Goal: Task Accomplishment & Management: Complete application form

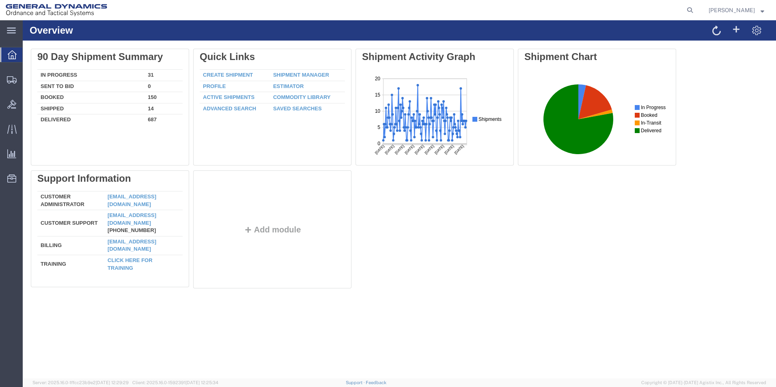
click at [688, 9] on agx-global-search at bounding box center [567, 10] width 260 height 20
click at [696, 9] on icon at bounding box center [690, 9] width 11 height 11
click at [466, 12] on input "search" at bounding box center [561, 9] width 247 height 19
type input "6"
type input "56482355"
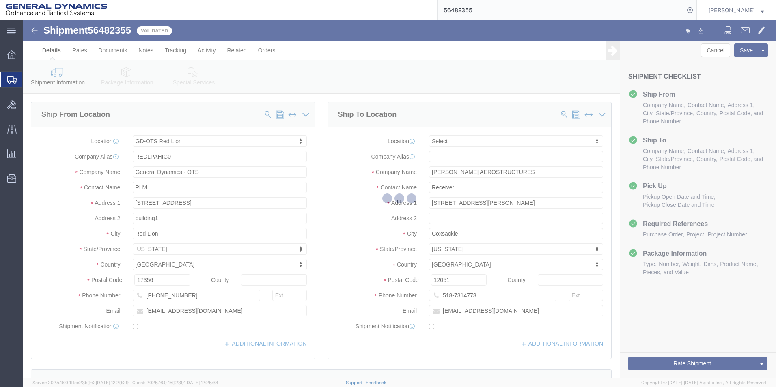
select select "310"
select select
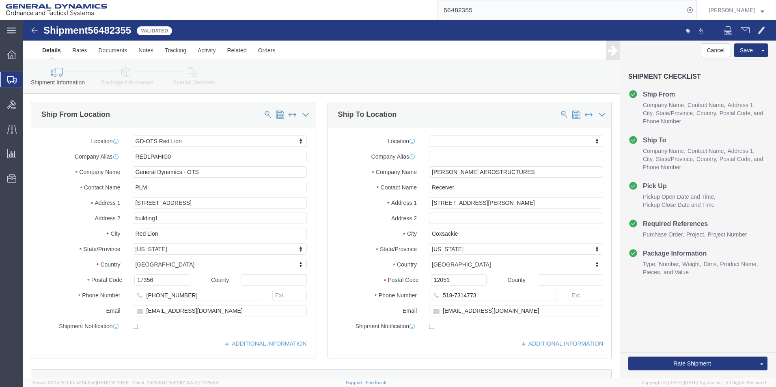
click icon
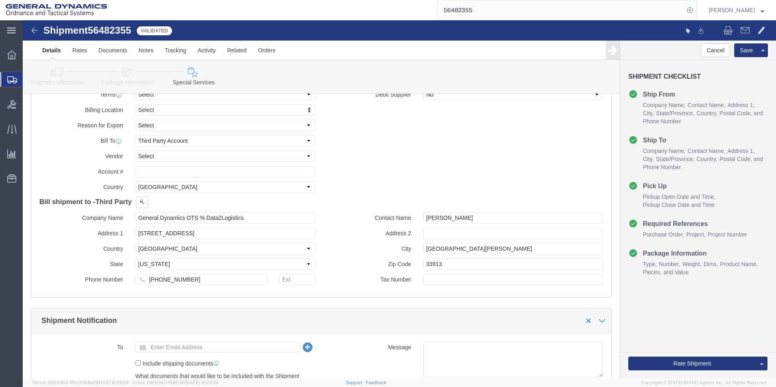
scroll to position [284, 0]
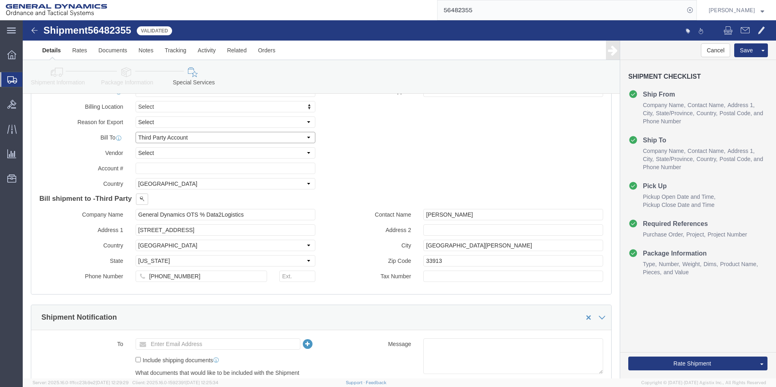
click select "Select Recipient Account Sender/Shipper Third Party Account"
select select "RCPN"
click select "Select Recipient Account Sender/Shipper Third Party Account"
type input "[STREET_ADDRESS][PERSON_NAME]"
select select "US"
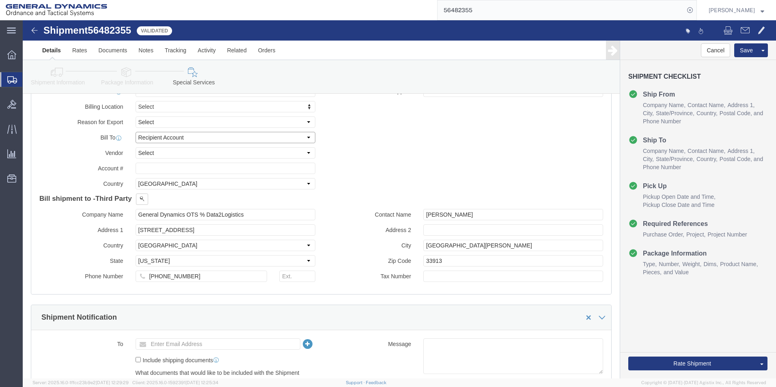
select select "NY"
type input "518-7314773"
type input "Receiver"
type input "Coxsackie"
type input "12051"
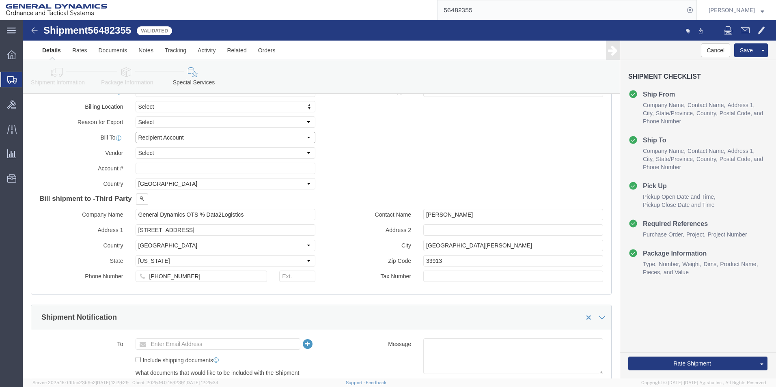
type input "[PERSON_NAME] AEROSTRUCTURES"
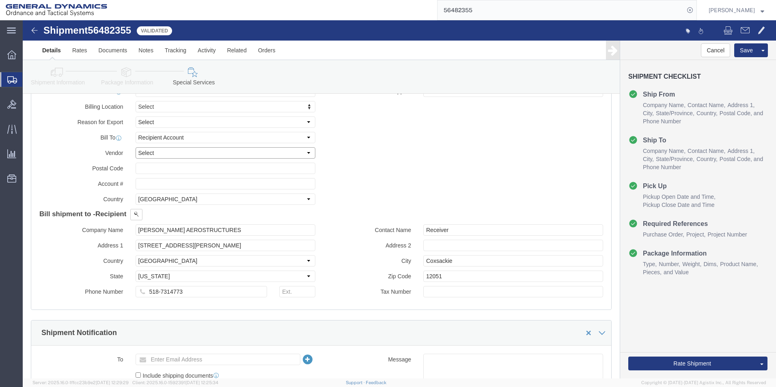
click select "Select DHL FedEx Express UPS"
select select "UPS"
click select "Select DHL FedEx Express UPS"
click input "text"
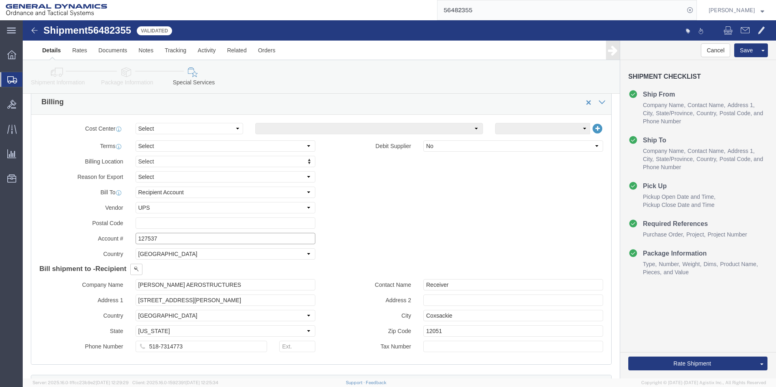
scroll to position [244, 0]
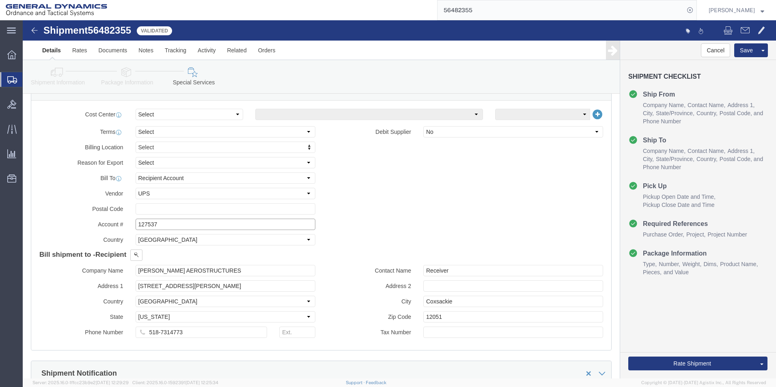
type input "127537"
click input "text"
type input "12051"
click icon
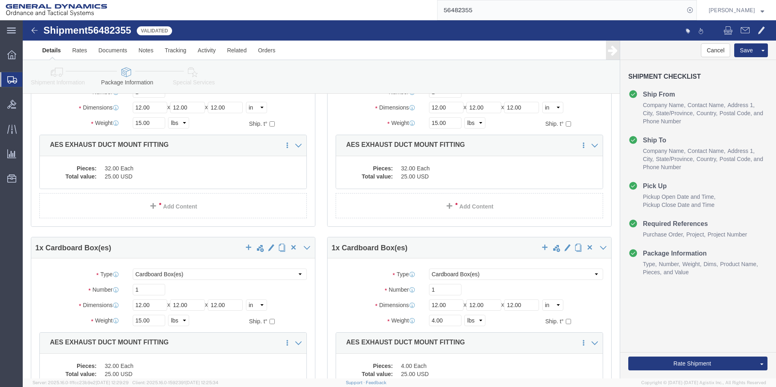
scroll to position [122, 0]
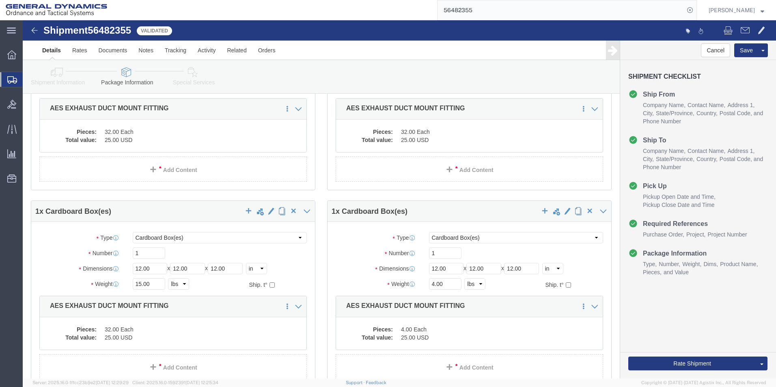
click icon
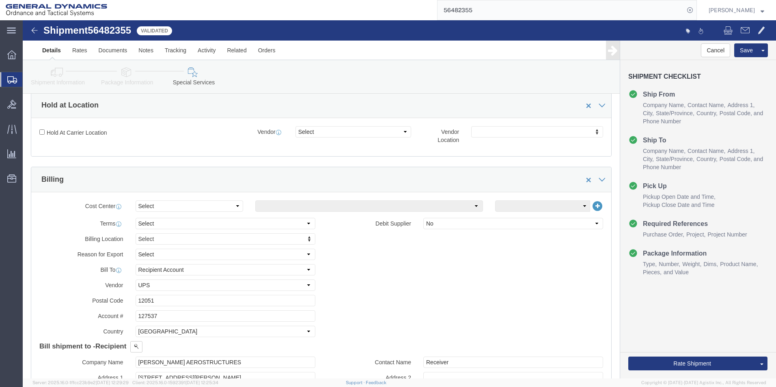
scroll to position [203, 0]
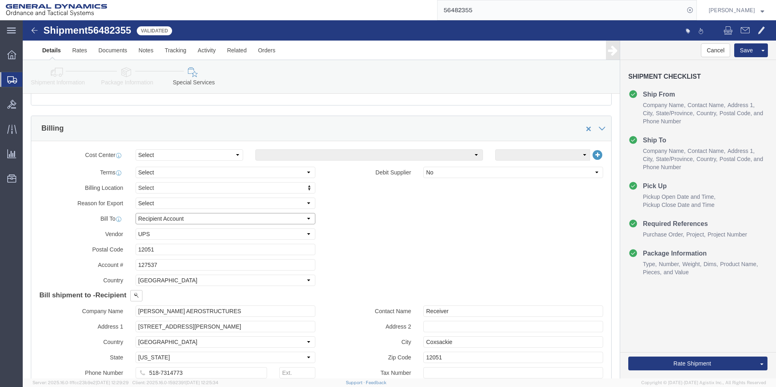
click select "Select Recipient Account Sender/Shipper Third Party Account"
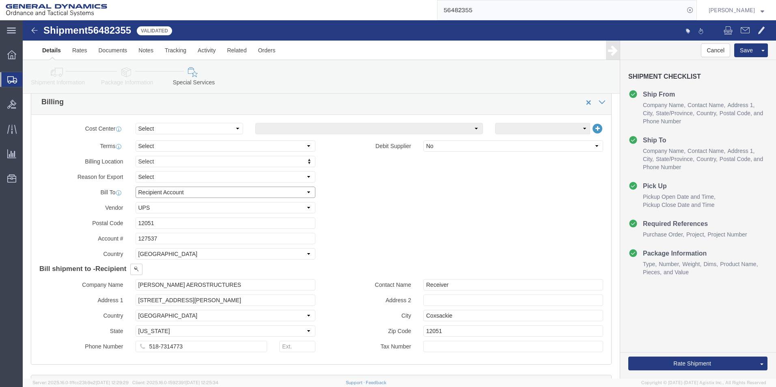
scroll to position [244, 0]
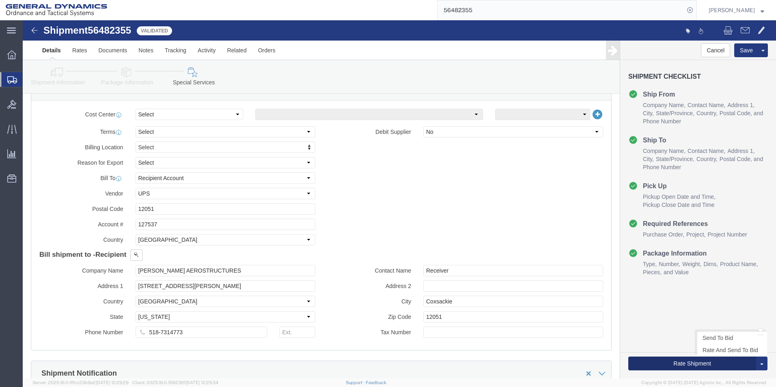
click button "Rate Shipment"
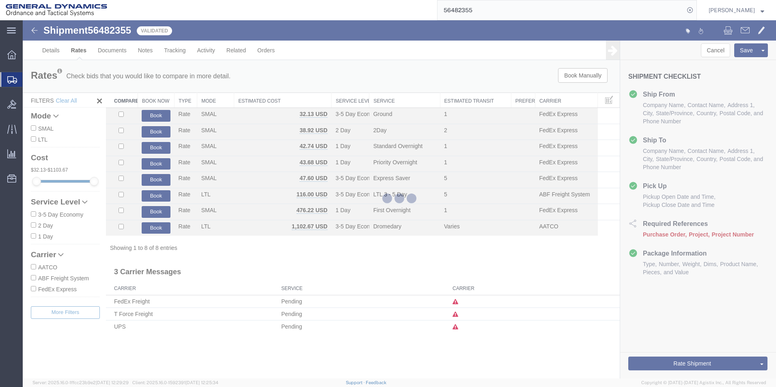
scroll to position [0, 0]
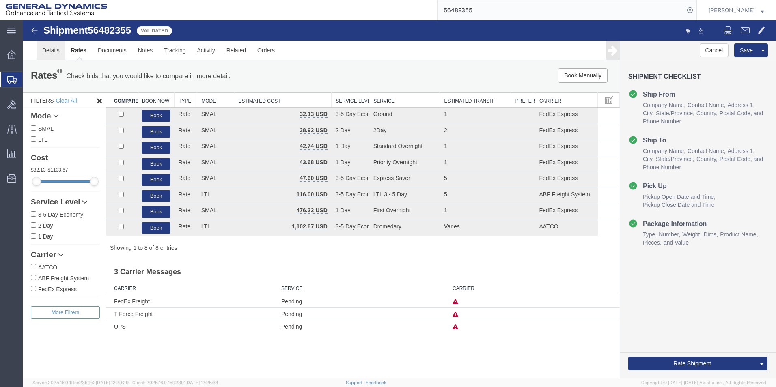
drag, startPoint x: 45, startPoint y: 49, endPoint x: 52, endPoint y: 55, distance: 9.2
click at [45, 49] on link "Details" at bounding box center [51, 50] width 29 height 19
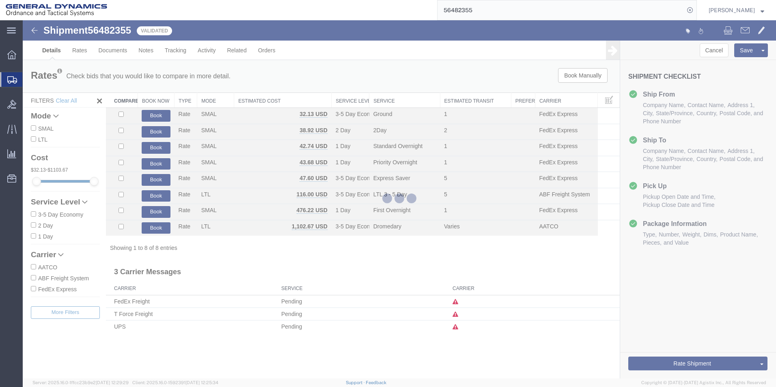
select select "310"
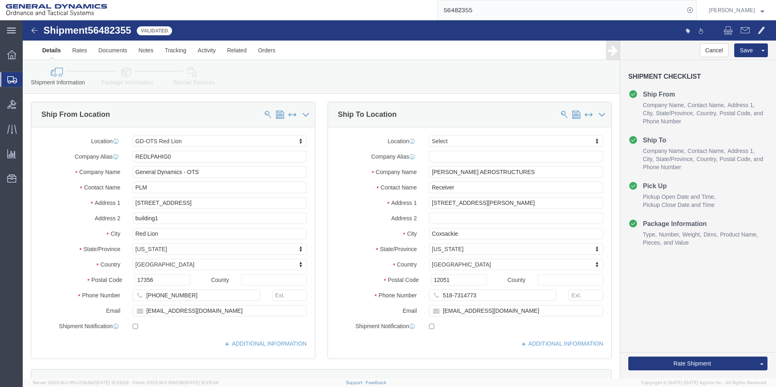
click icon
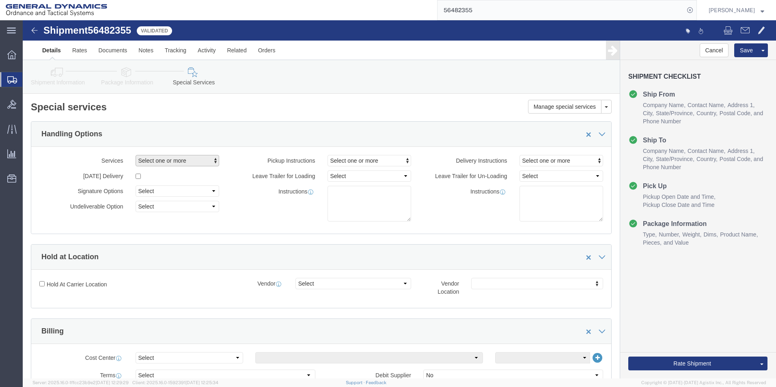
click span "button"
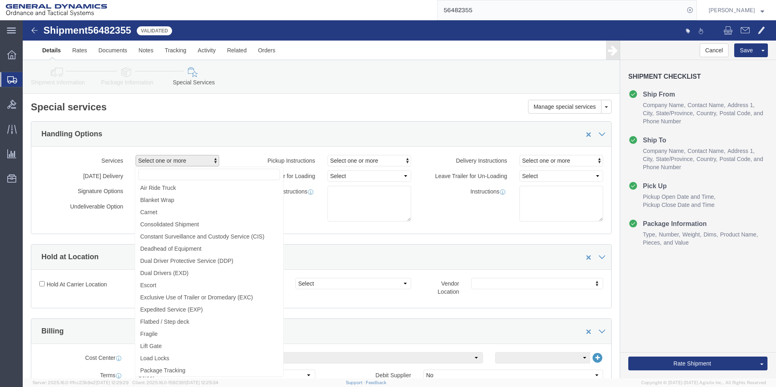
click h2 "Special services"
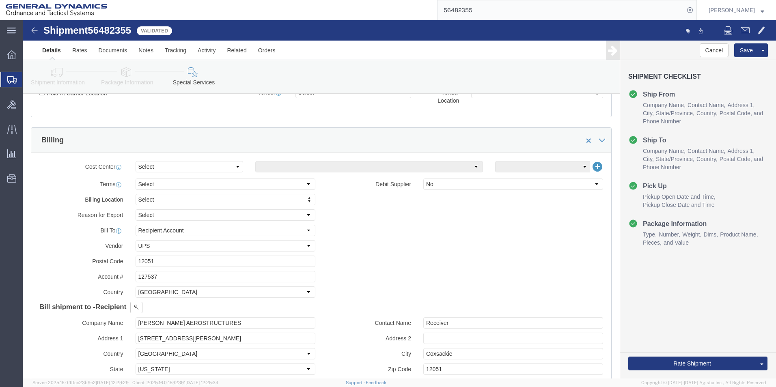
scroll to position [203, 0]
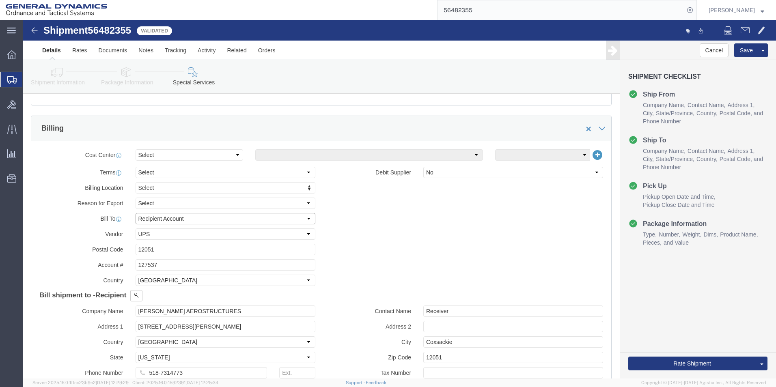
click select "Select Recipient Account Sender/Shipper Third Party Account"
select select "THRD"
click select "Select Recipient Account Sender/Shipper Third Party Account"
select select
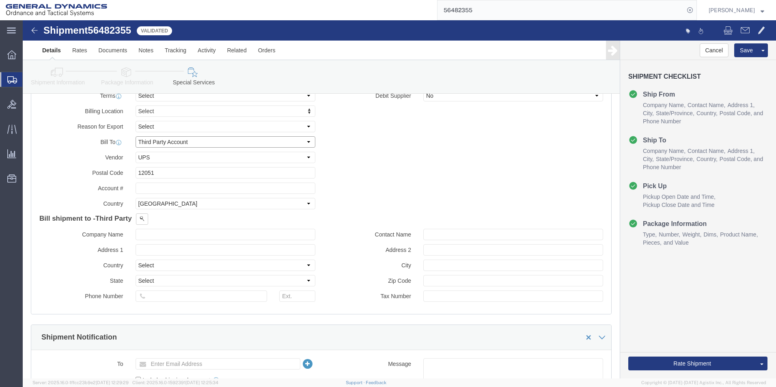
scroll to position [284, 0]
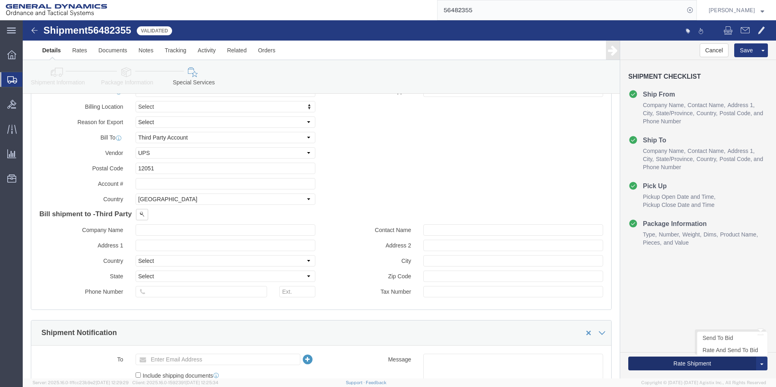
click button "Rate Shipment"
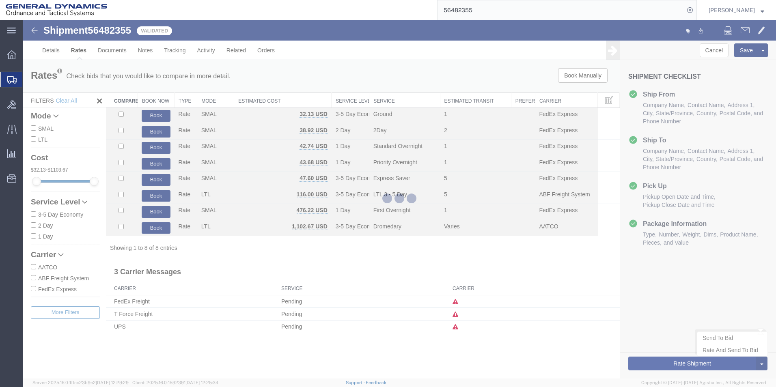
scroll to position [0, 0]
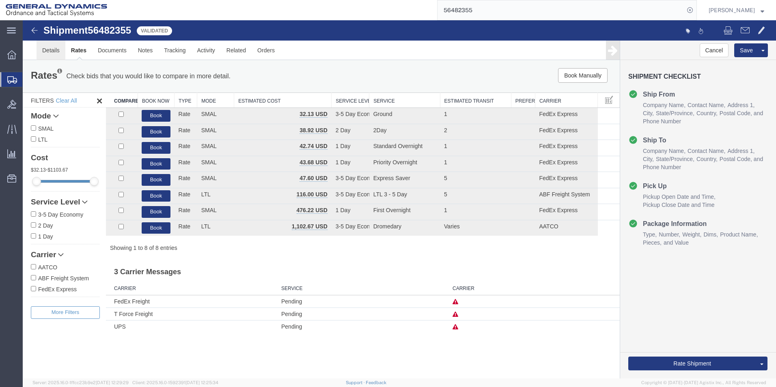
click at [53, 51] on link "Details" at bounding box center [51, 50] width 29 height 19
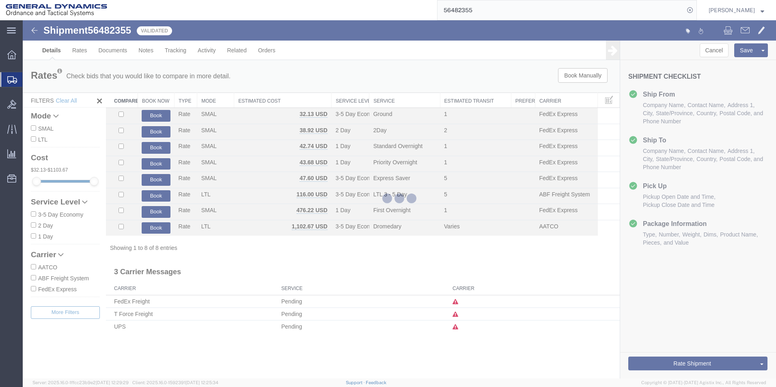
select select "310"
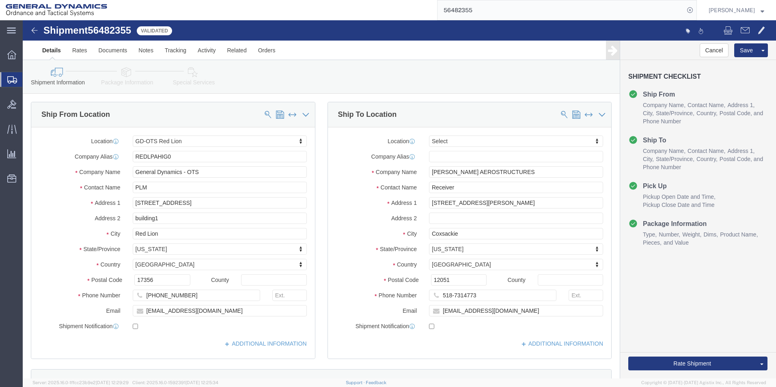
click icon
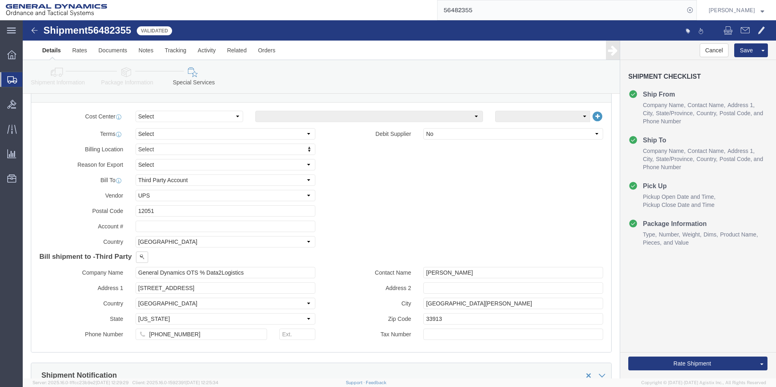
scroll to position [203, 0]
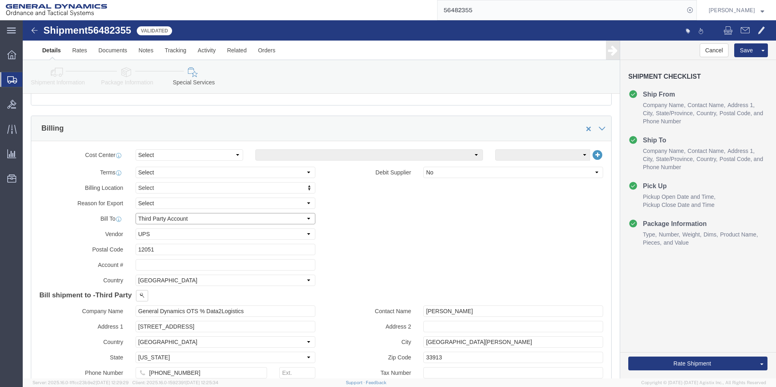
drag, startPoint x: 284, startPoint y: 199, endPoint x: 277, endPoint y: 198, distance: 7.0
click select "Select Recipient Account Sender/Shipper Third Party Account"
select select "RCPN"
click select "Select Recipient Account Sender/Shipper Third Party Account"
type input "[PERSON_NAME] AEROSTRUCTURES"
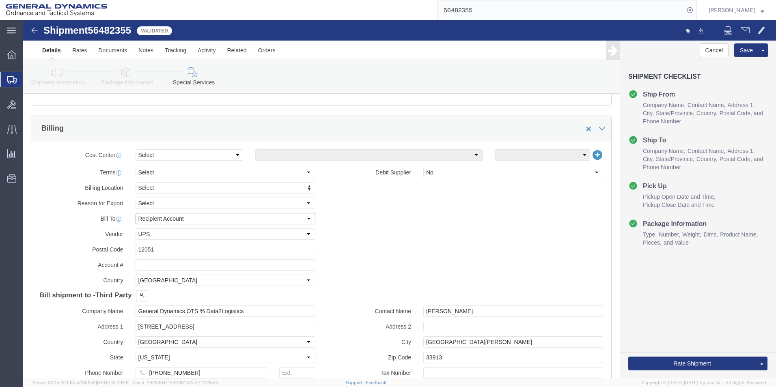
type input "[STREET_ADDRESS][PERSON_NAME]"
select select "US"
select select "NY"
type input "518-7314773"
type input "Receiver"
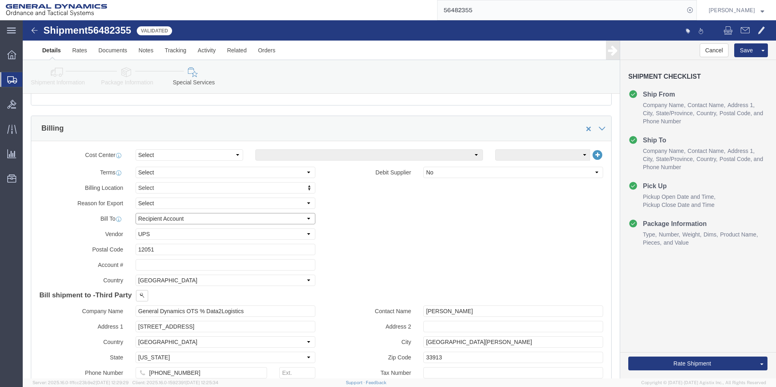
type input "Coxsackie"
type input "12051"
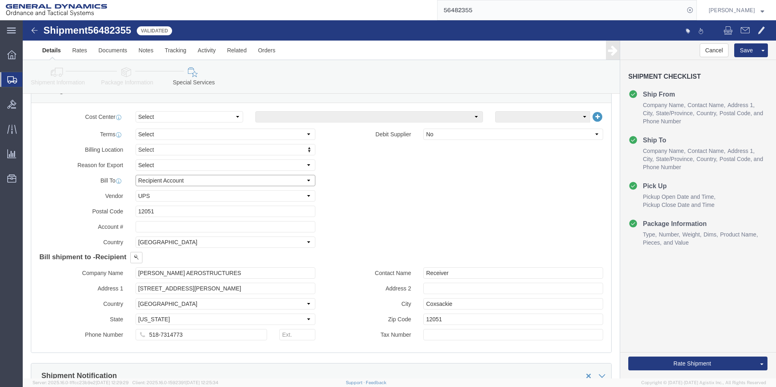
scroll to position [284, 0]
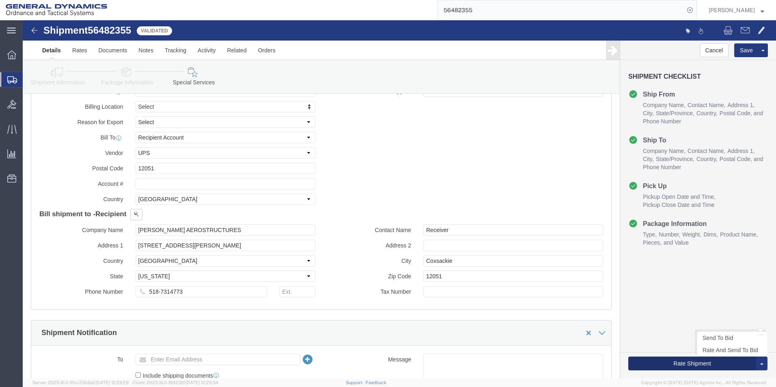
click button "Rate Shipment"
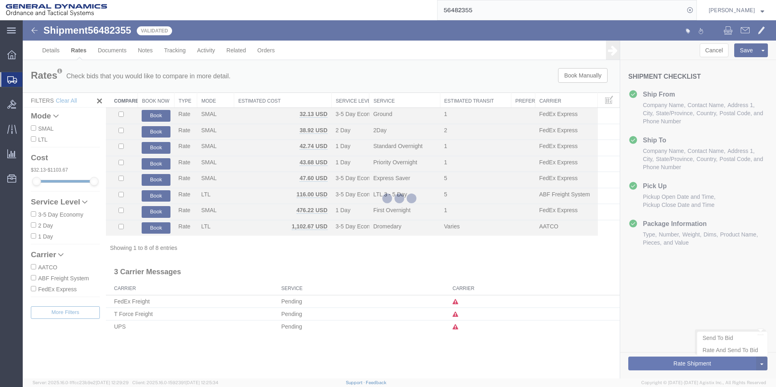
scroll to position [0, 0]
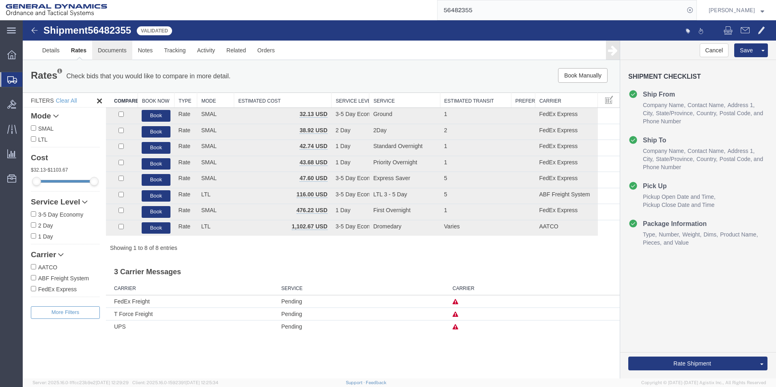
click at [108, 51] on link "Documents" at bounding box center [112, 50] width 40 height 19
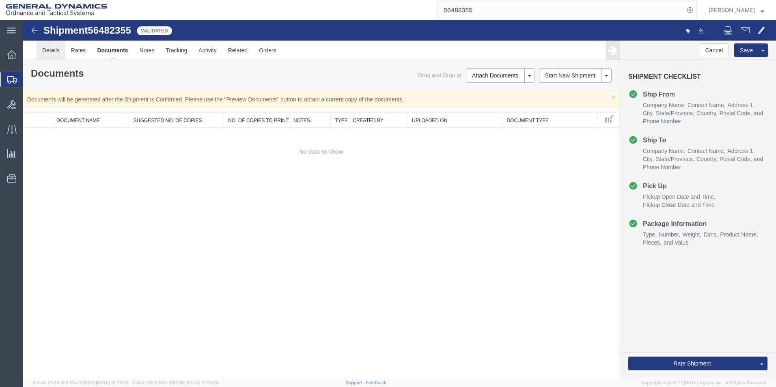
click at [50, 49] on link "Details" at bounding box center [51, 50] width 29 height 19
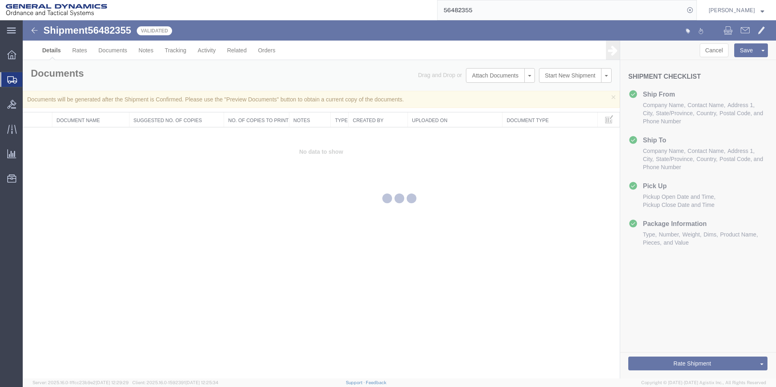
select select "310"
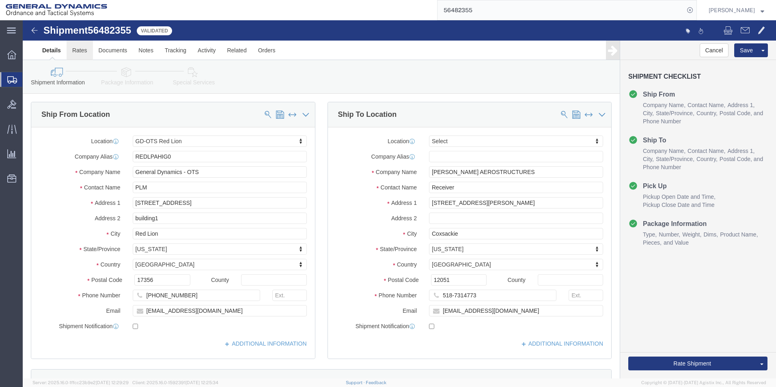
click link "Rates"
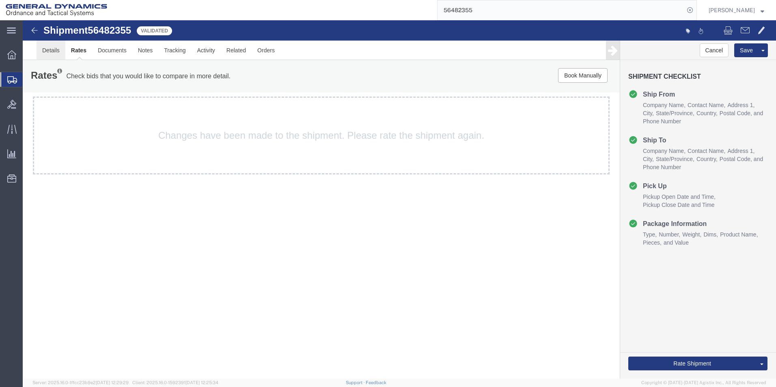
click at [50, 50] on link "Details" at bounding box center [51, 50] width 29 height 19
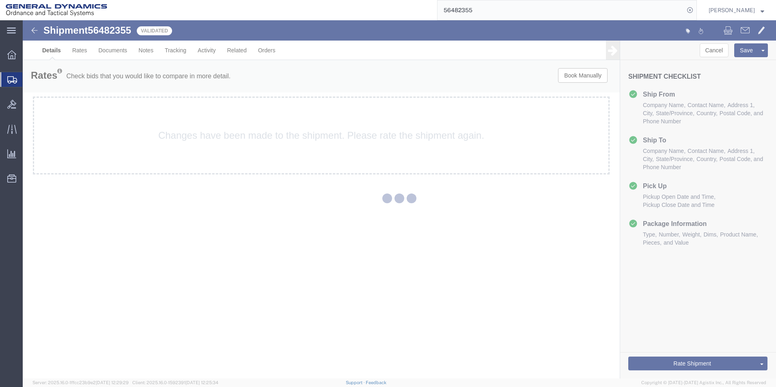
select select "310"
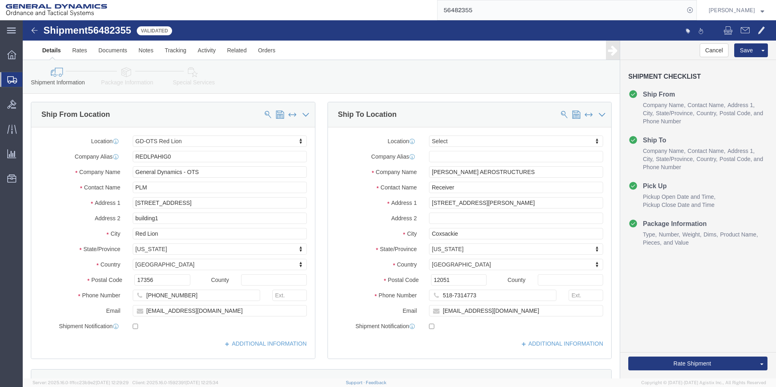
click icon
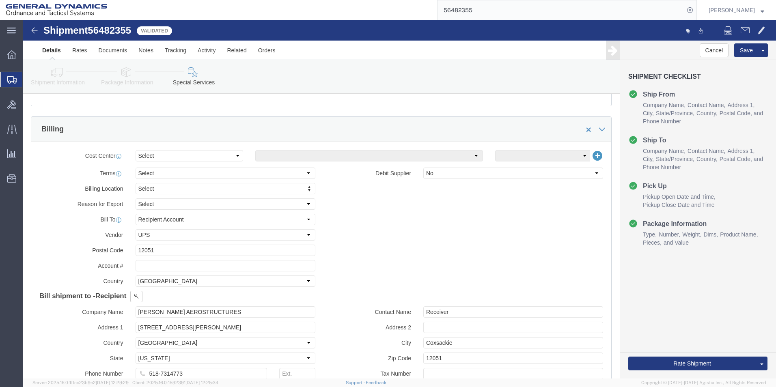
scroll to position [203, 0]
